Goal: Communication & Community: Ask a question

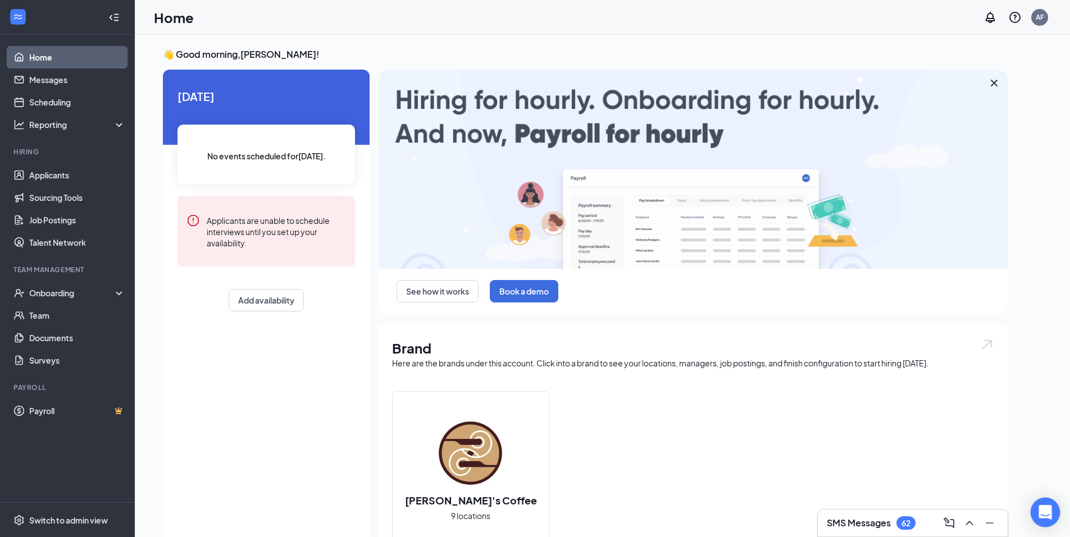
click at [1041, 506] on div "Open Intercom Messenger" at bounding box center [1046, 513] width 30 height 30
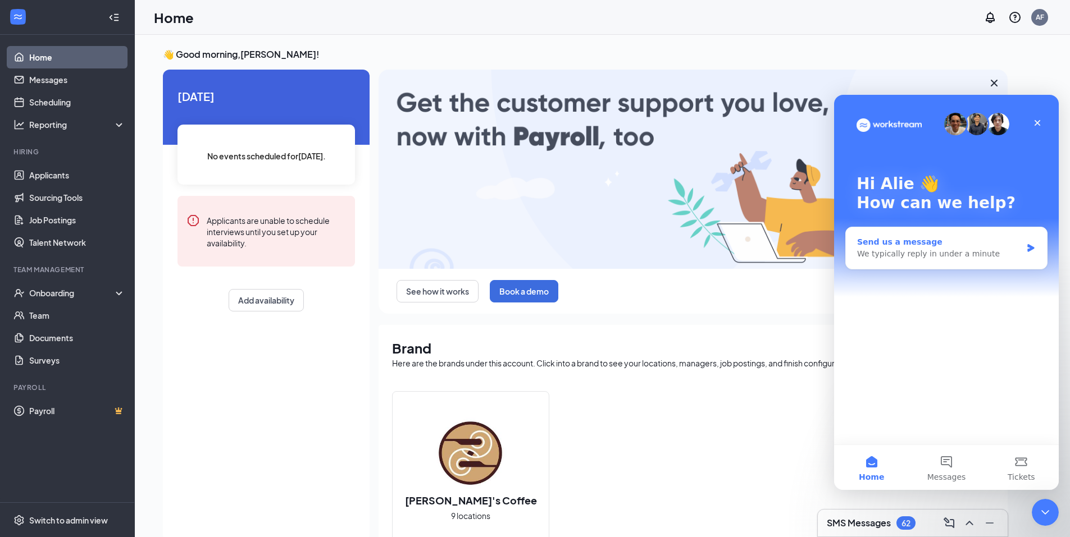
click at [911, 253] on div "We typically reply in under a minute" at bounding box center [939, 254] width 165 height 12
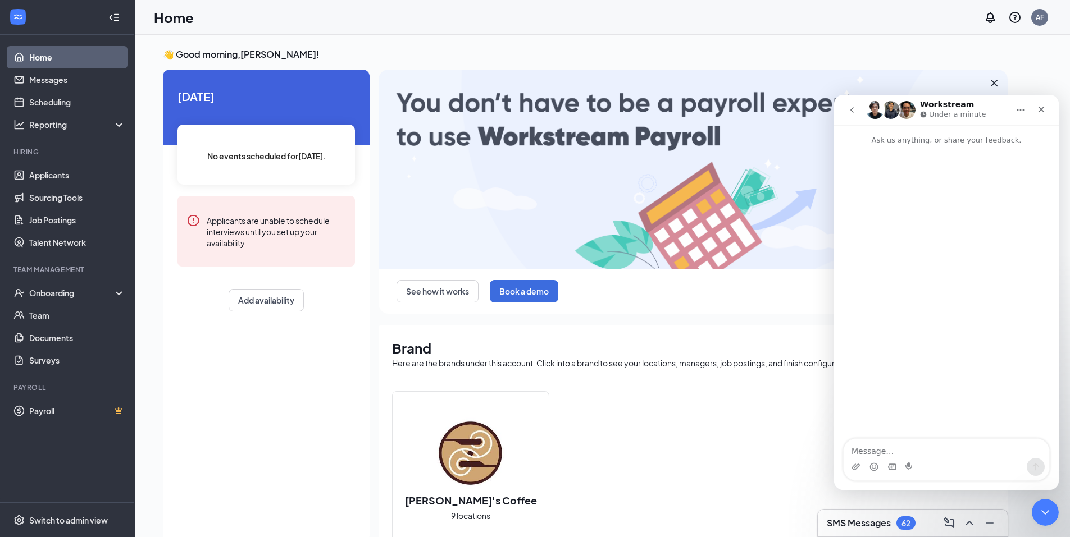
click at [868, 452] on textarea "Message…" at bounding box center [947, 448] width 206 height 19
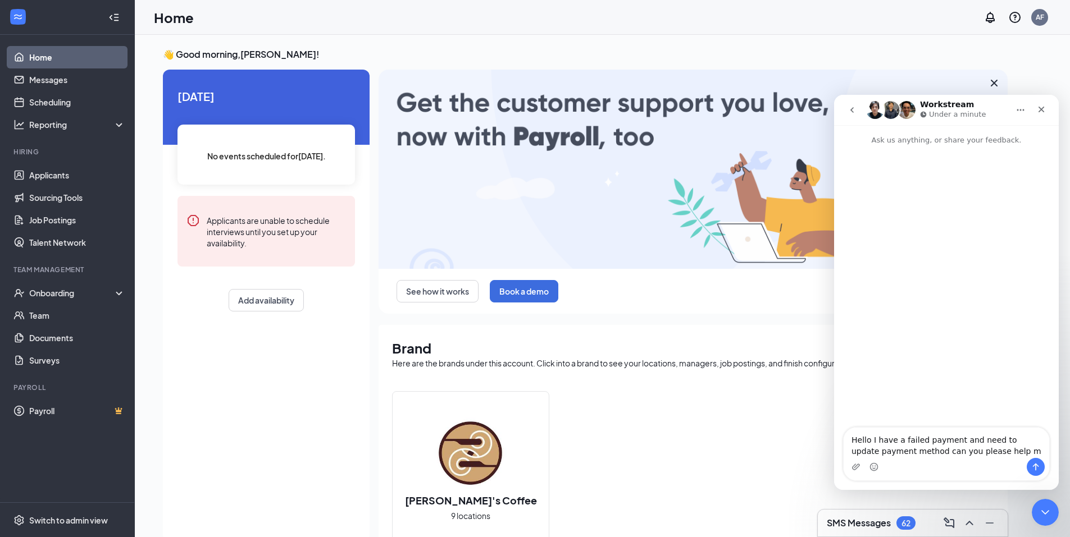
type textarea "Hello I have a failed payment and need to update payment method can you please …"
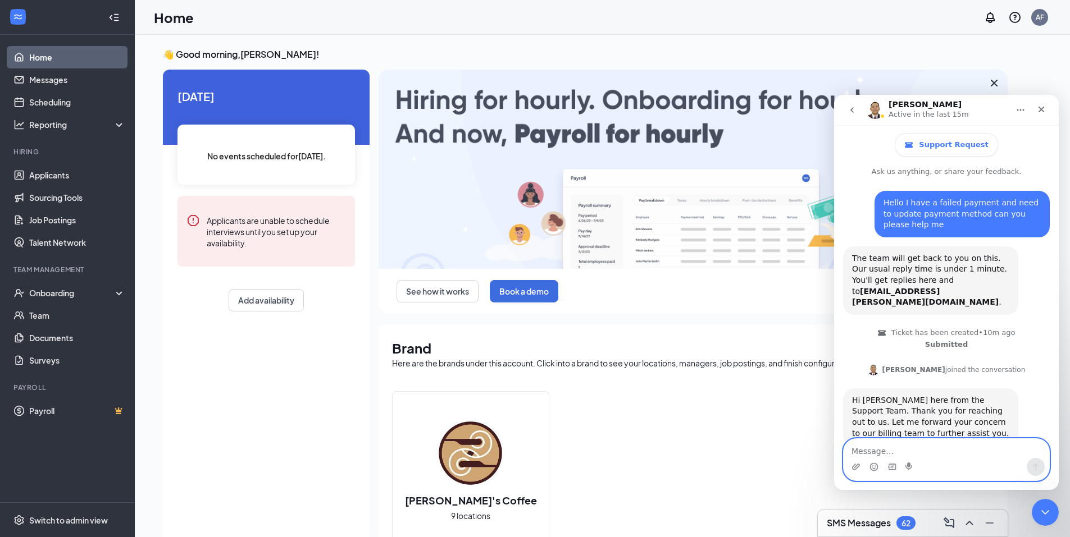
scroll to position [47, 0]
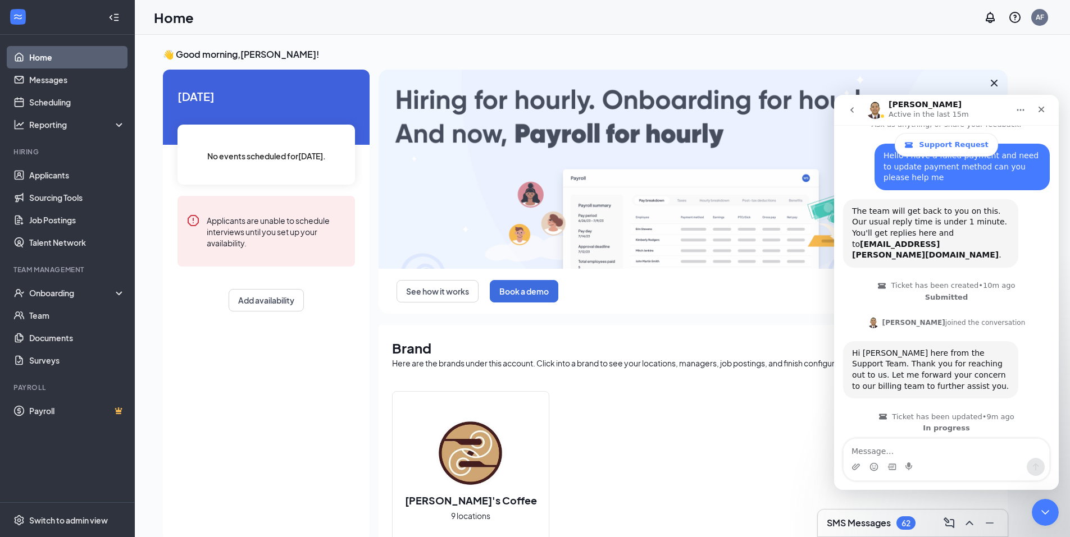
click at [911, 459] on div "Intercom messenger" at bounding box center [909, 467] width 9 height 18
click at [881, 448] on textarea "Message…" at bounding box center [947, 448] width 206 height 19
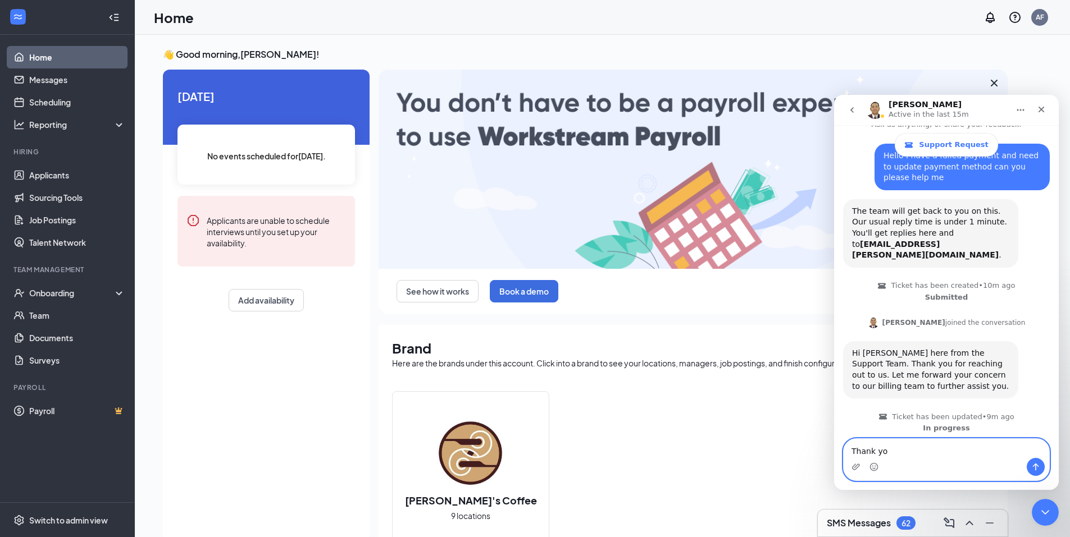
type textarea "Thank you"
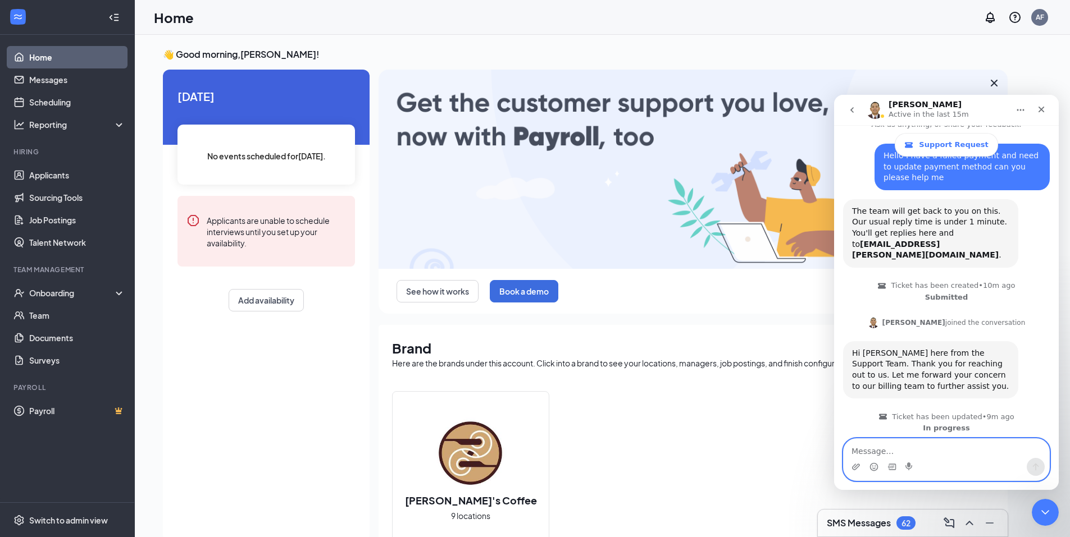
scroll to position [80, 0]
